Goal: Transaction & Acquisition: Purchase product/service

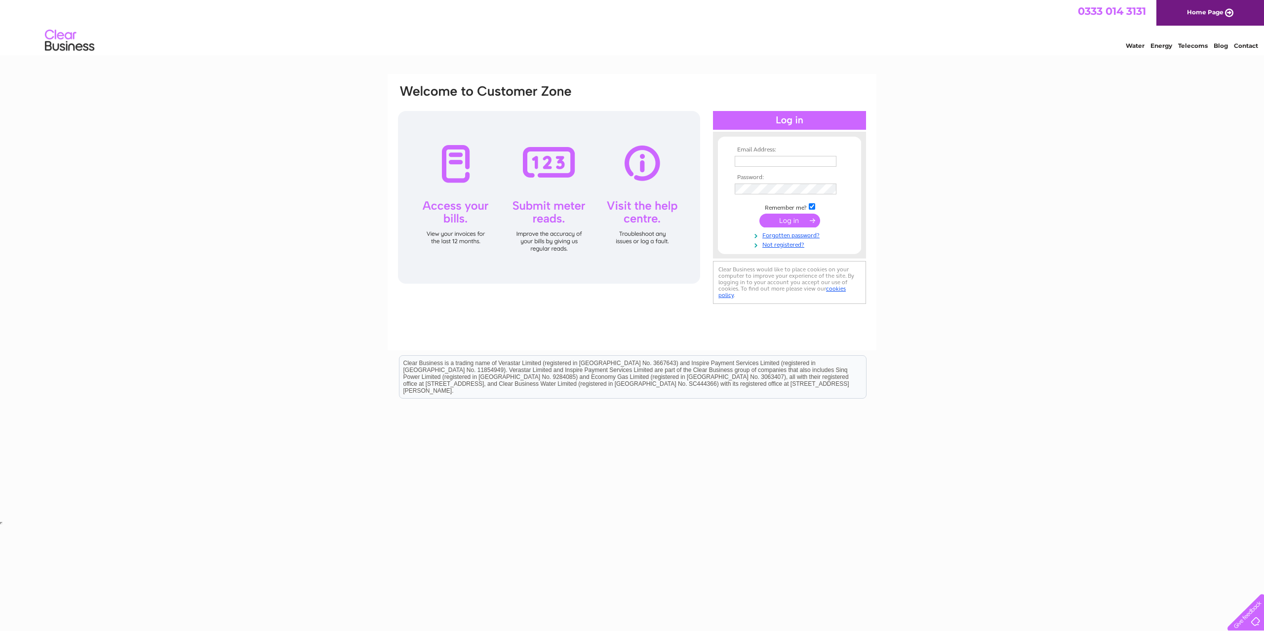
type input "info@andersonkbb.co.uk"
click at [795, 224] on input "submit" at bounding box center [789, 221] width 61 height 14
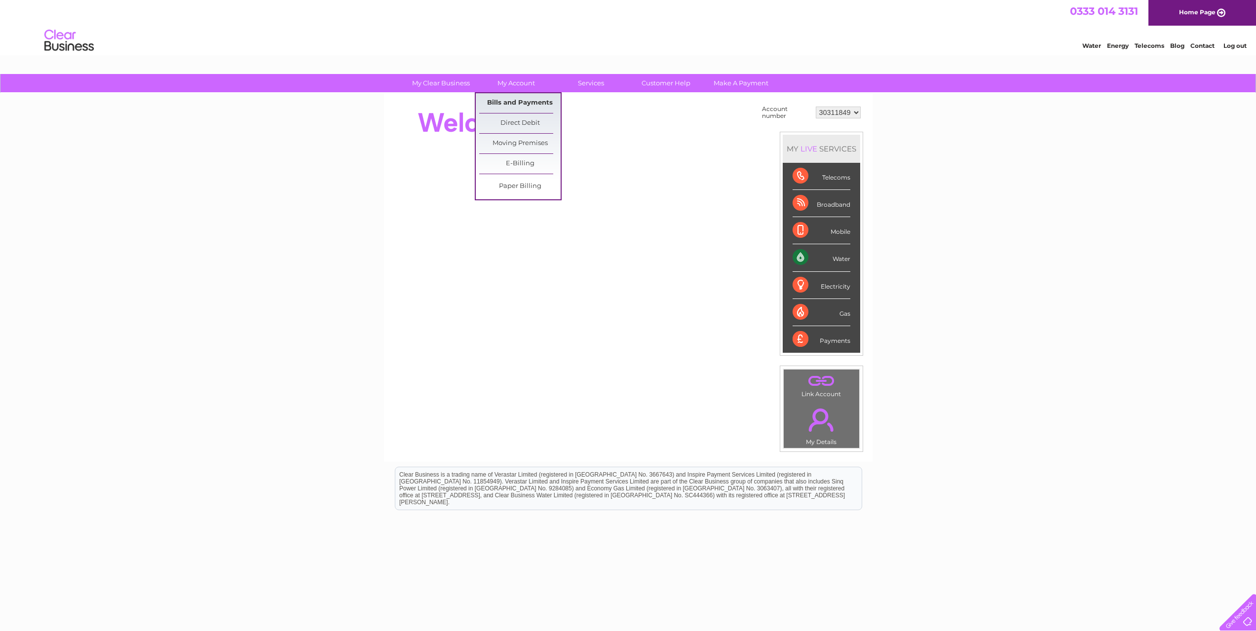
click at [507, 98] on link "Bills and Payments" at bounding box center [519, 103] width 81 height 20
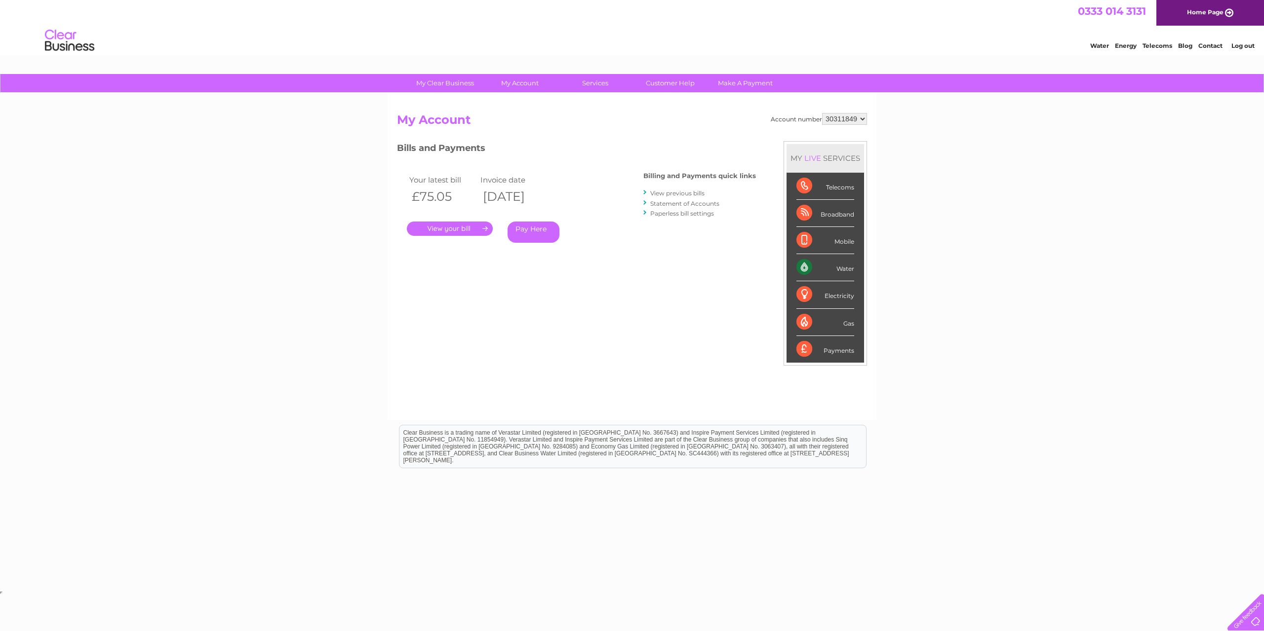
click at [481, 226] on link "." at bounding box center [450, 229] width 86 height 14
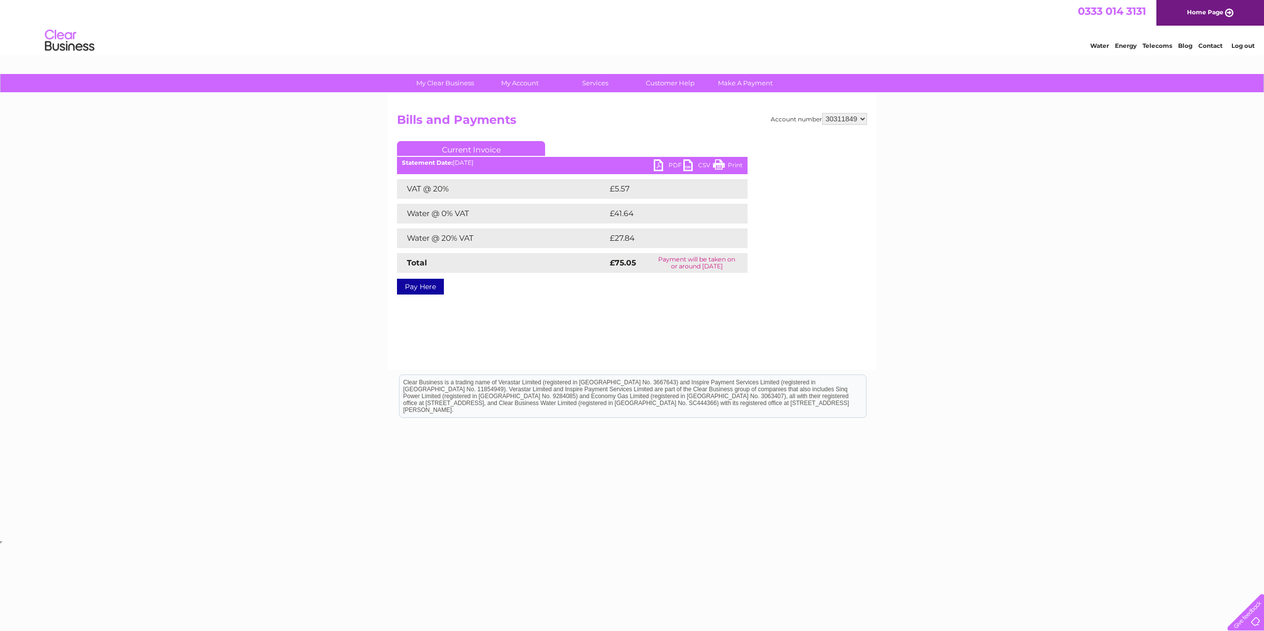
click at [670, 166] on link "PDF" at bounding box center [669, 166] width 30 height 14
click at [408, 288] on link "Pay Here" at bounding box center [420, 287] width 47 height 16
